Goal: Transaction & Acquisition: Purchase product/service

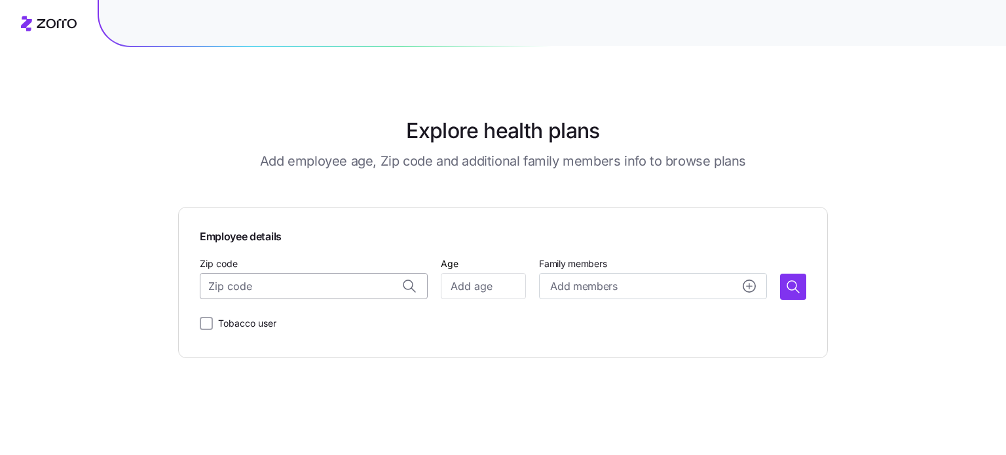
click at [318, 292] on input "Zip code" at bounding box center [314, 286] width 228 height 26
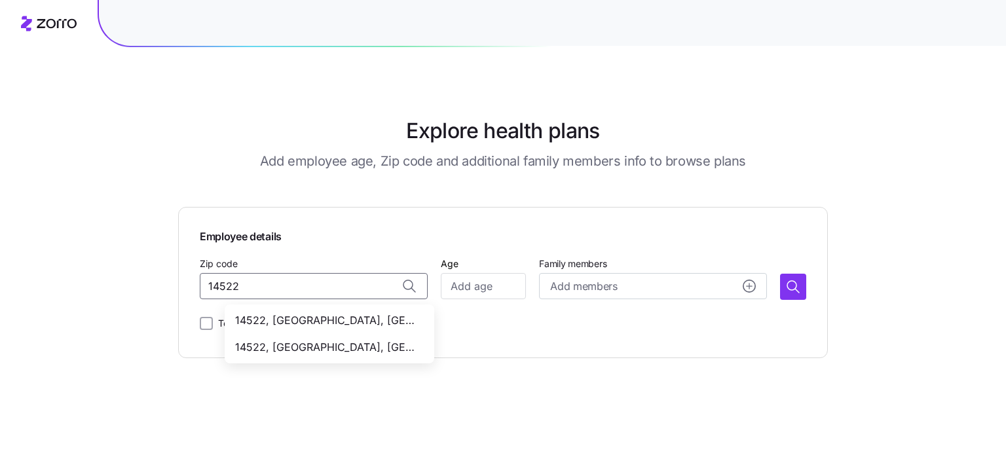
click at [341, 343] on span "14522, [GEOGRAPHIC_DATA], [GEOGRAPHIC_DATA]" at bounding box center [326, 347] width 183 height 16
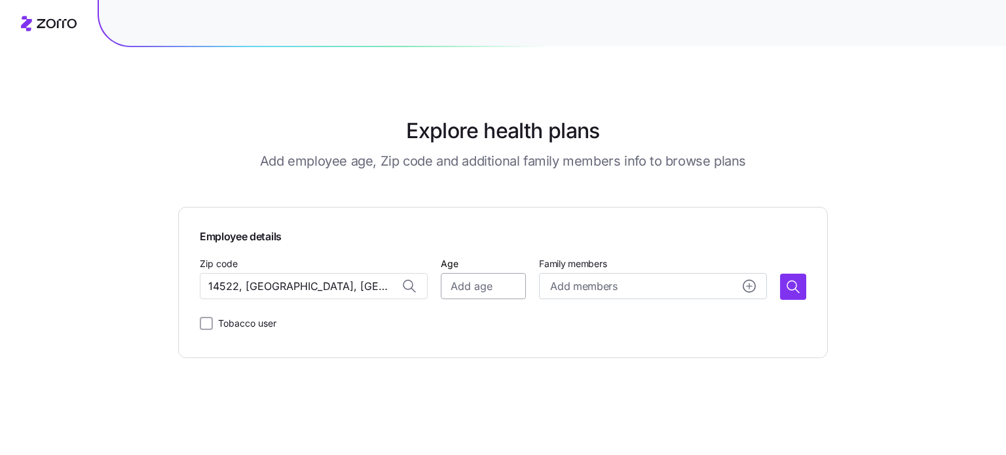
type input "14522, [GEOGRAPHIC_DATA], [GEOGRAPHIC_DATA]"
click at [460, 287] on input "Age" at bounding box center [483, 286] width 85 height 26
type input "28"
click at [794, 287] on icon "button" at bounding box center [793, 287] width 16 height 16
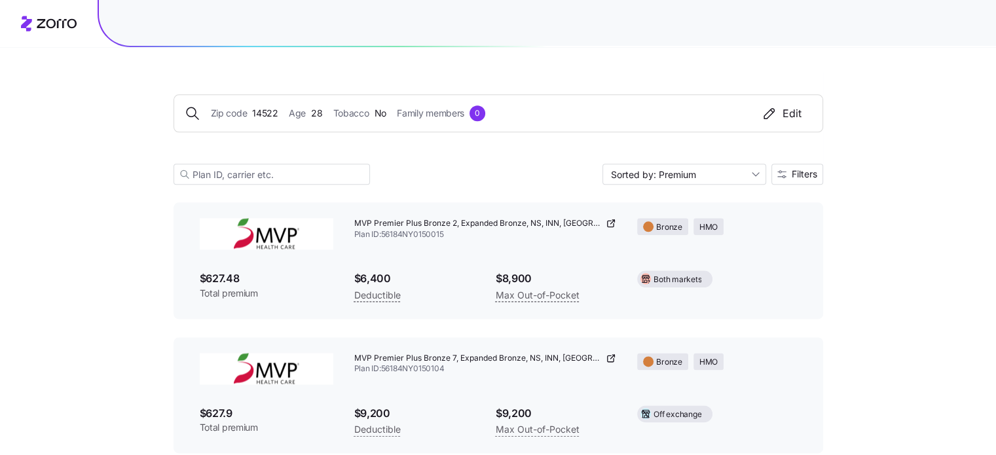
scroll to position [1572, 0]
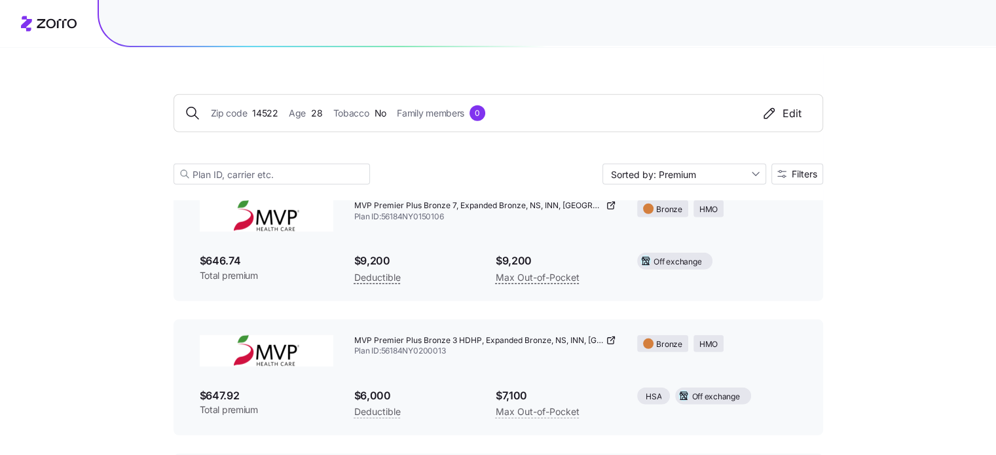
click at [286, 242] on div "$646.74 Total premium" at bounding box center [266, 267] width 155 height 50
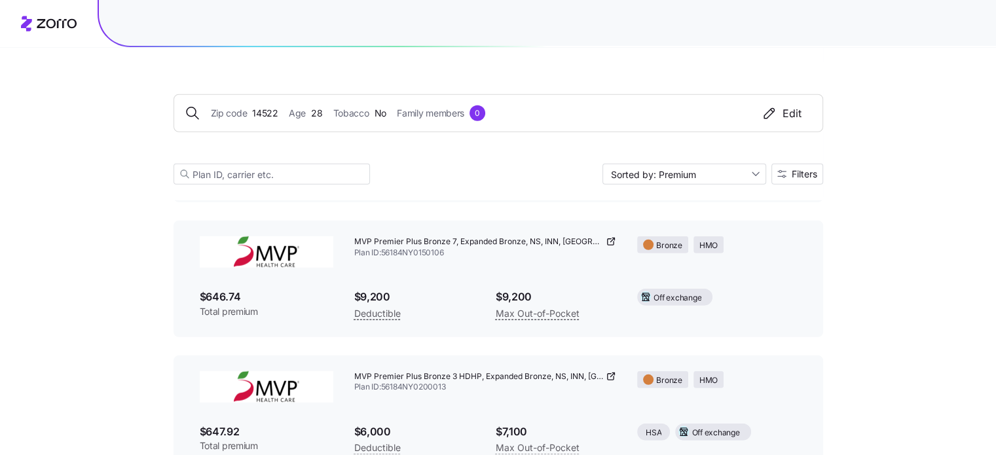
scroll to position [3536, 0]
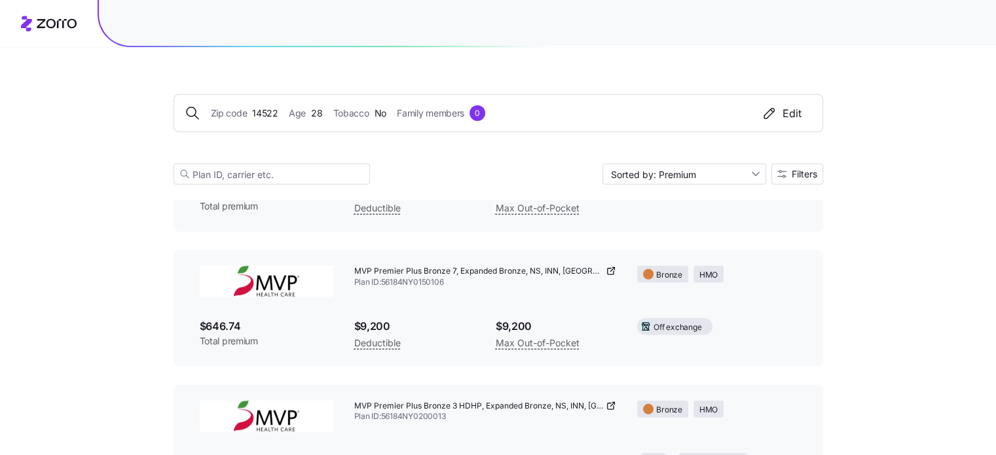
click at [421, 269] on span "MVP Premier Plus Bronze 7, Expanded Bronze, NS, INN, [GEOGRAPHIC_DATA] Individu…" at bounding box center [478, 271] width 249 height 11
click at [657, 278] on div "Bronze" at bounding box center [669, 274] width 26 height 17
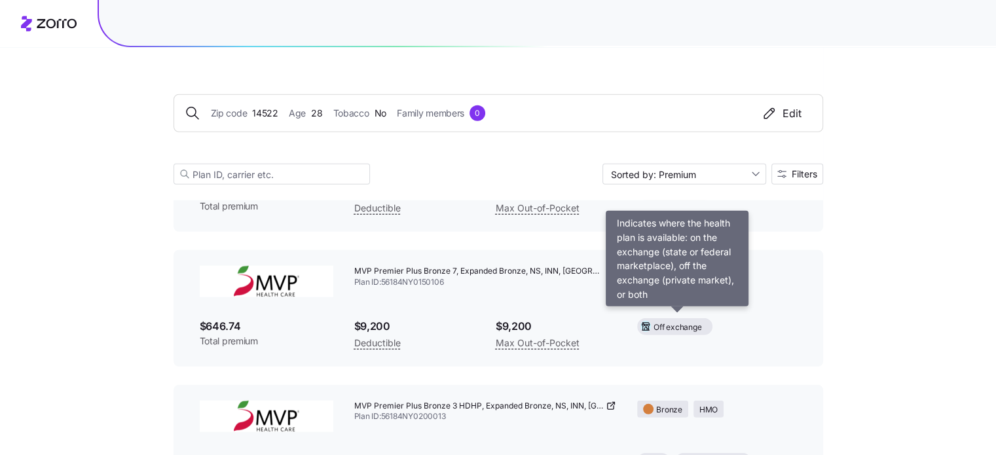
click at [673, 327] on span "Off exchange" at bounding box center [678, 328] width 48 height 12
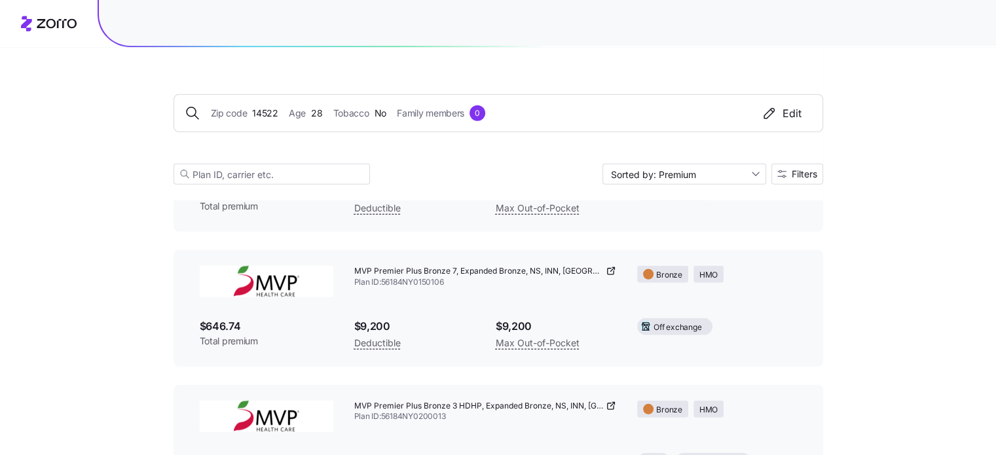
click at [364, 321] on span "$9,200" at bounding box center [414, 326] width 120 height 16
click at [254, 322] on span "$646.74" at bounding box center [267, 326] width 134 height 16
drag, startPoint x: 228, startPoint y: 320, endPoint x: 259, endPoint y: 267, distance: 61.7
click at [227, 319] on span "$646.74" at bounding box center [267, 326] width 134 height 16
click at [259, 267] on img at bounding box center [267, 281] width 134 height 31
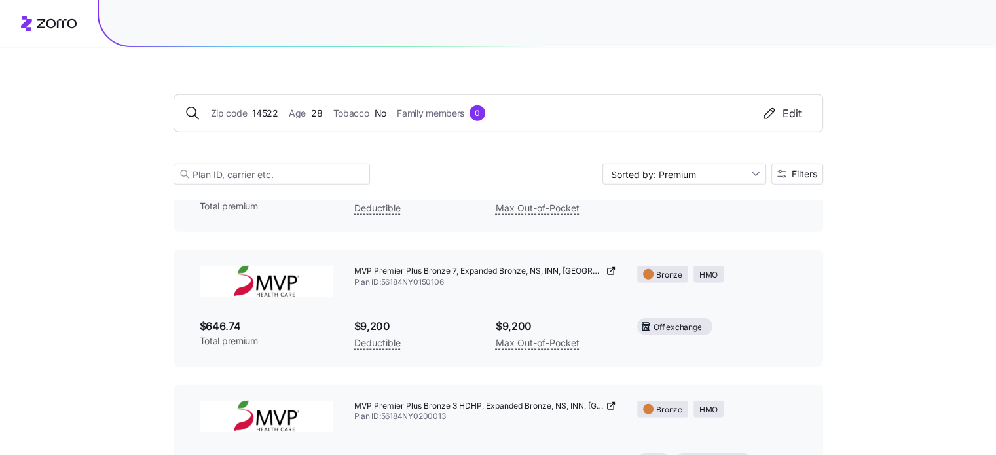
click at [769, 254] on div "MVP Premier Plus Bronze 7, Expanded Bronze, NS, INN, NY Individual Off Exchange…" at bounding box center [499, 308] width 650 height 117
click at [440, 290] on div "MVP Premier Plus Bronze 7, Expanded Bronze, NS, INN, [GEOGRAPHIC_DATA] Individu…" at bounding box center [486, 276] width 284 height 43
click at [183, 261] on div "MVP Premier Plus Bronze 7, Expanded Bronze, NS, INN, NY Individual Off Exchange…" at bounding box center [499, 308] width 650 height 117
click at [518, 281] on span "Plan ID: 56184NY0150106" at bounding box center [485, 282] width 263 height 11
click at [432, 266] on span "MVP Premier Plus Bronze 7, Expanded Bronze, NS, INN, [GEOGRAPHIC_DATA] Individu…" at bounding box center [478, 271] width 249 height 11
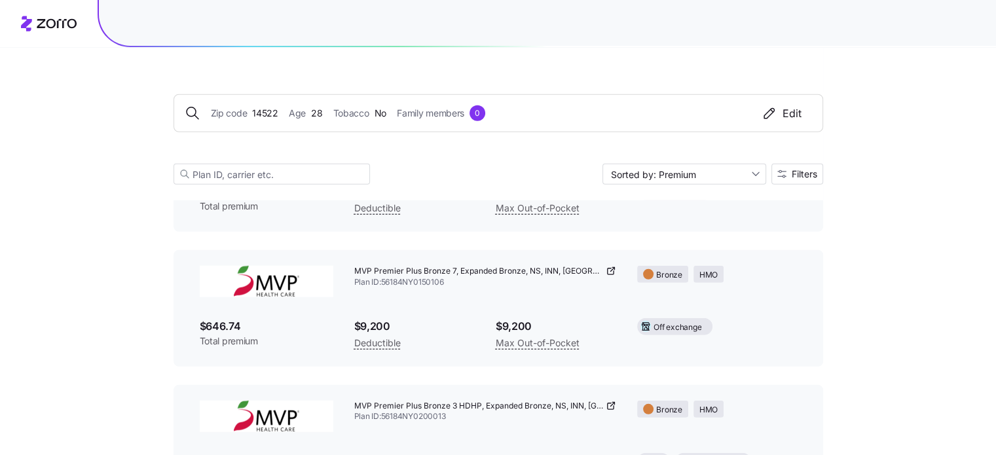
click at [416, 277] on span "Plan ID: 56184NY0150106" at bounding box center [485, 282] width 263 height 11
click at [448, 287] on div "MVP Premier Plus Bronze 7, Expanded Bronze, NS, INN, [GEOGRAPHIC_DATA] Individu…" at bounding box center [486, 276] width 284 height 43
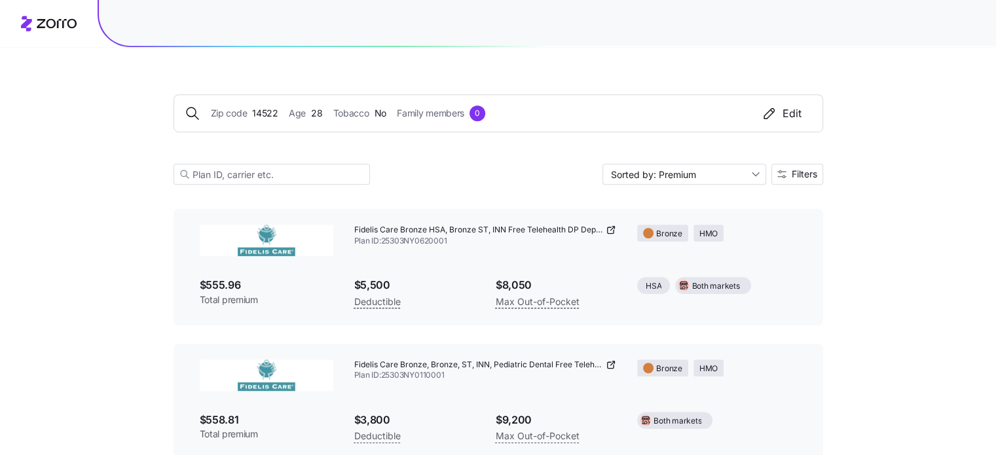
scroll to position [0, 0]
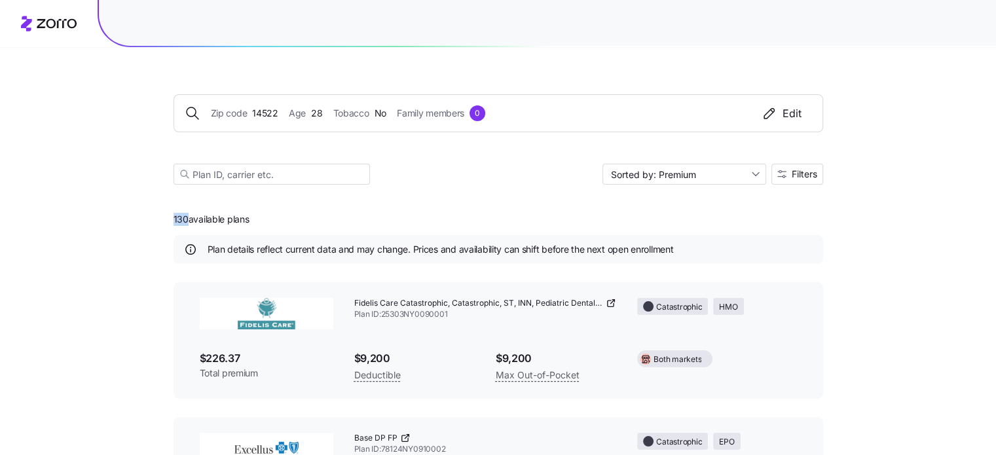
drag, startPoint x: 174, startPoint y: 215, endPoint x: 187, endPoint y: 213, distance: 12.6
click at [187, 213] on span "130 available plans" at bounding box center [212, 219] width 76 height 13
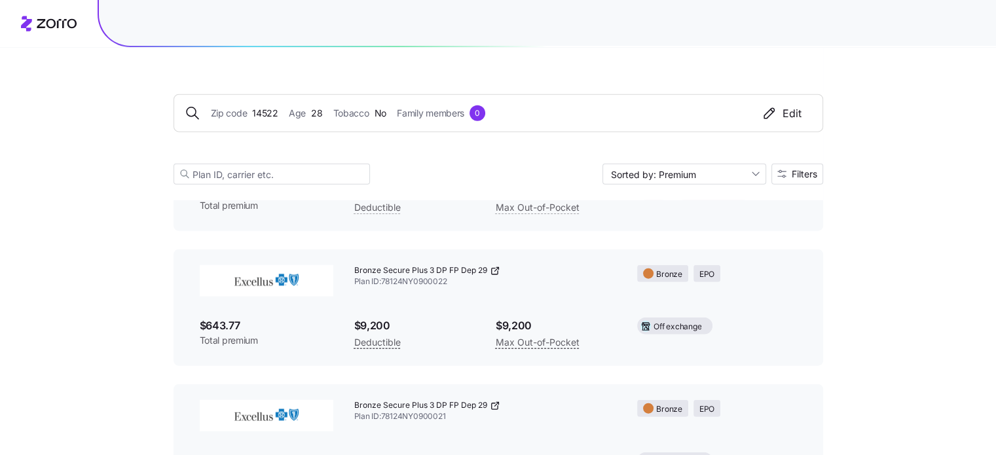
scroll to position [3053, 0]
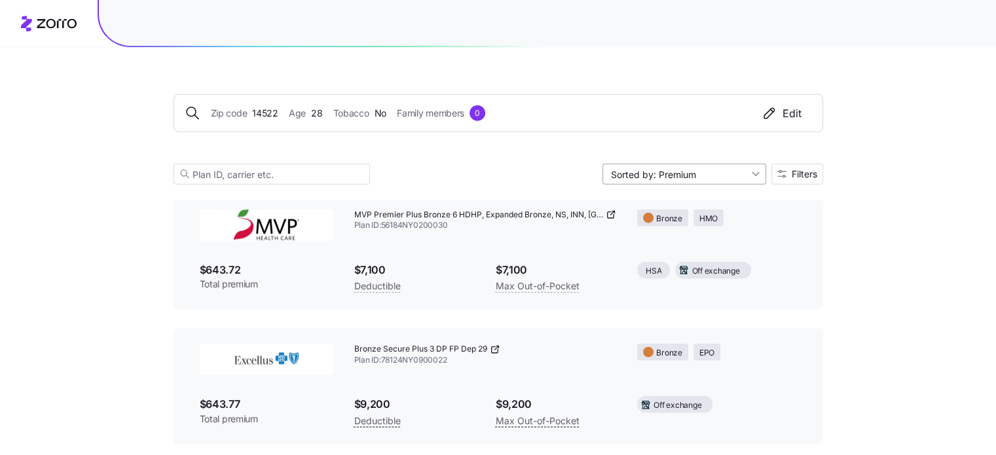
click at [627, 180] on input "Sorted by: Premium" at bounding box center [684, 174] width 164 height 21
click at [636, 177] on input "Sorted by: Premium" at bounding box center [684, 174] width 164 height 21
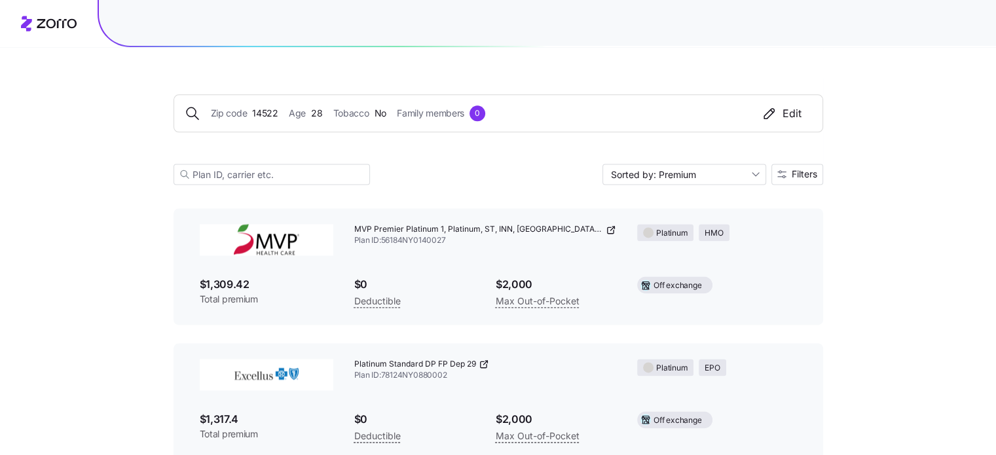
scroll to position [17329, 0]
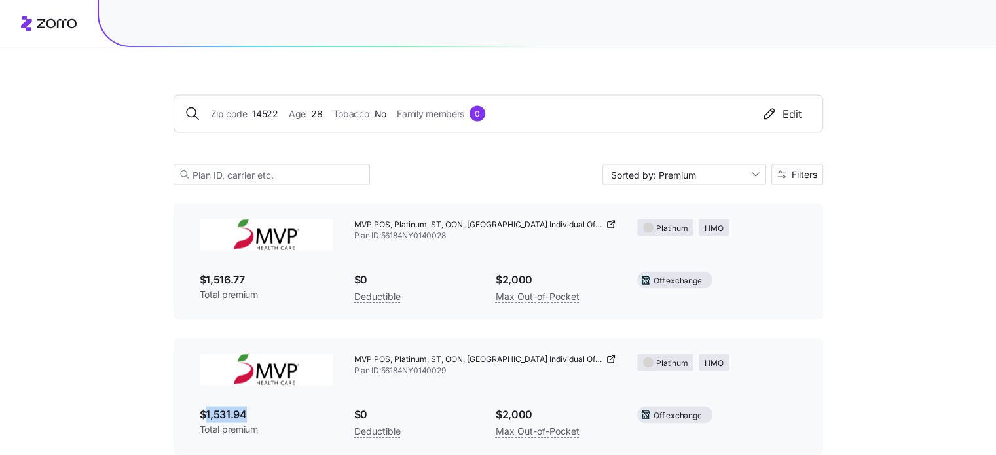
drag, startPoint x: 203, startPoint y: 396, endPoint x: 268, endPoint y: 386, distance: 65.6
click at [268, 396] on div "$1,531.94 Total premium" at bounding box center [266, 421] width 155 height 50
click at [273, 406] on span "$1,531.94" at bounding box center [267, 414] width 134 height 16
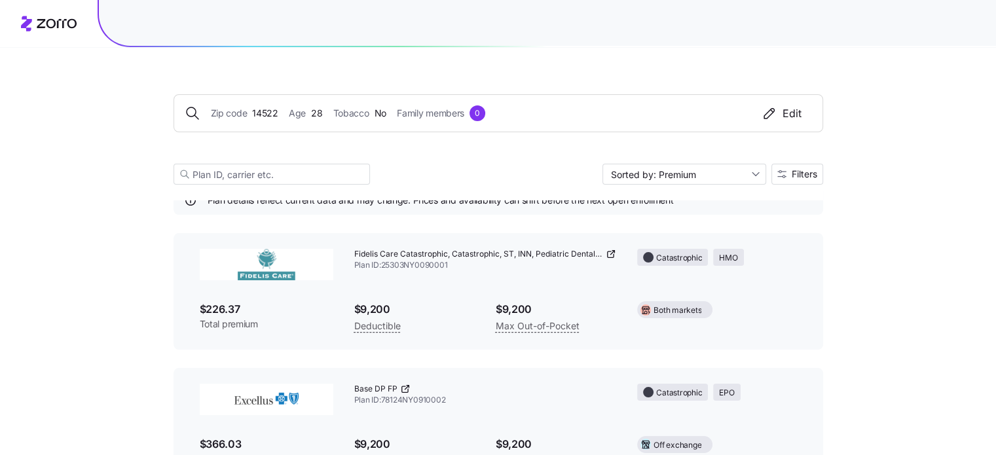
scroll to position [0, 0]
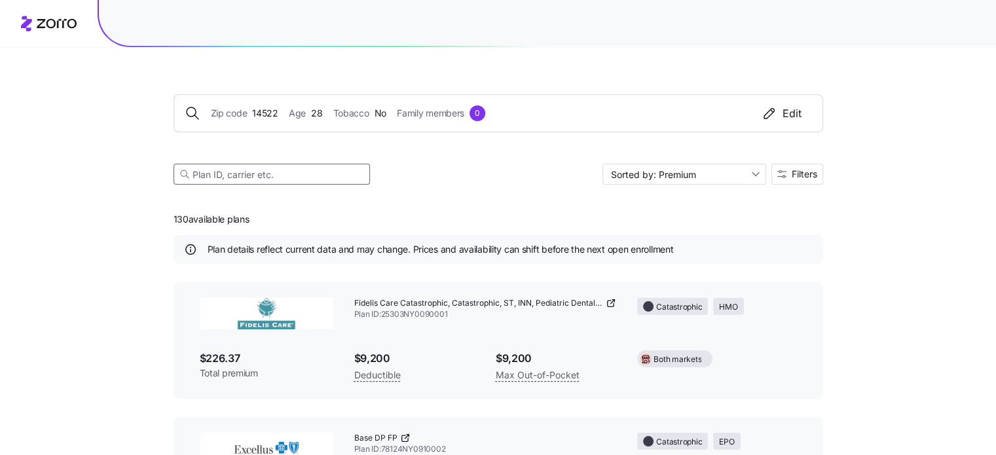
click at [266, 173] on input at bounding box center [272, 174] width 196 height 21
click at [249, 318] on img at bounding box center [267, 313] width 134 height 31
